Goal: Browse casually: Explore the website without a specific task or goal

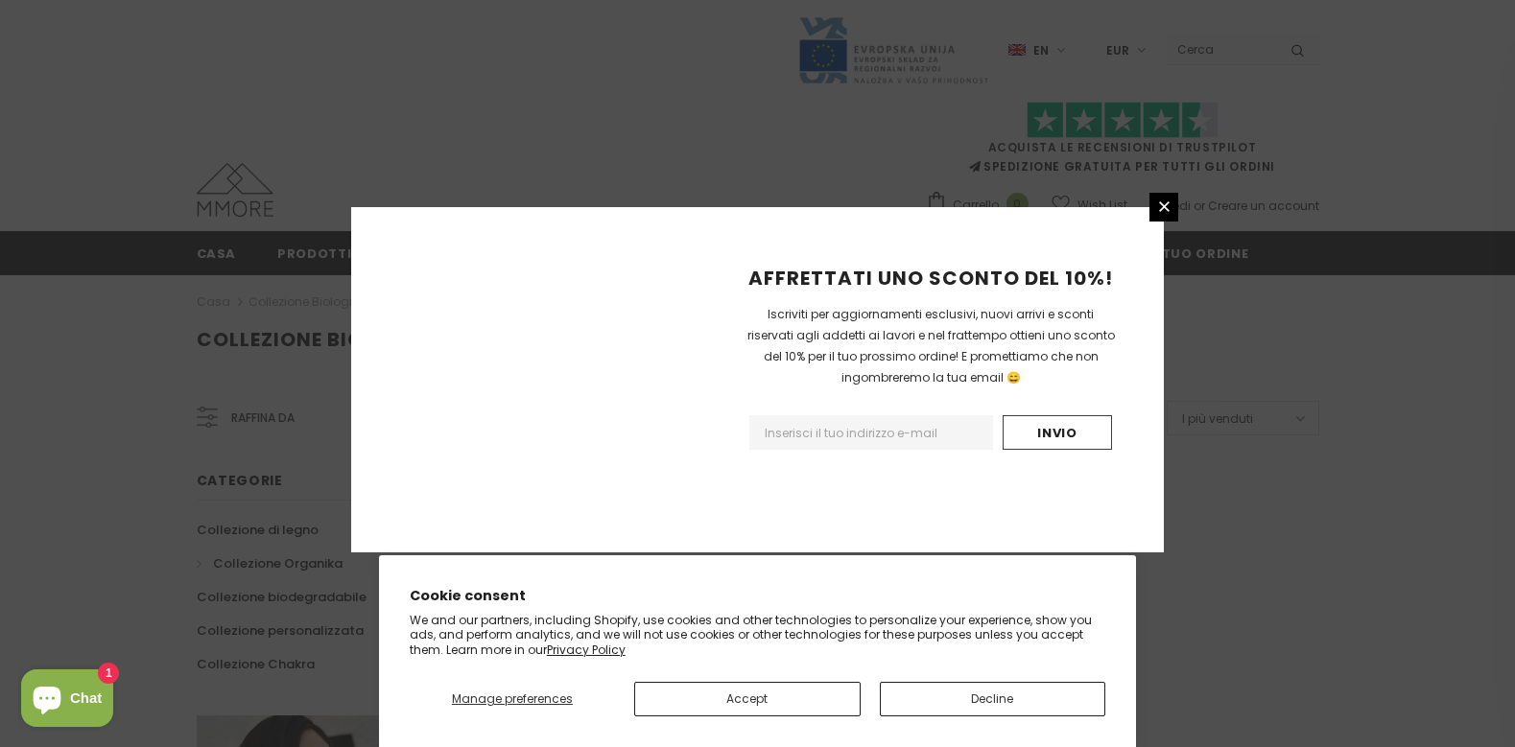
scroll to position [1219, 0]
